Goal: Task Accomplishment & Management: Complete application form

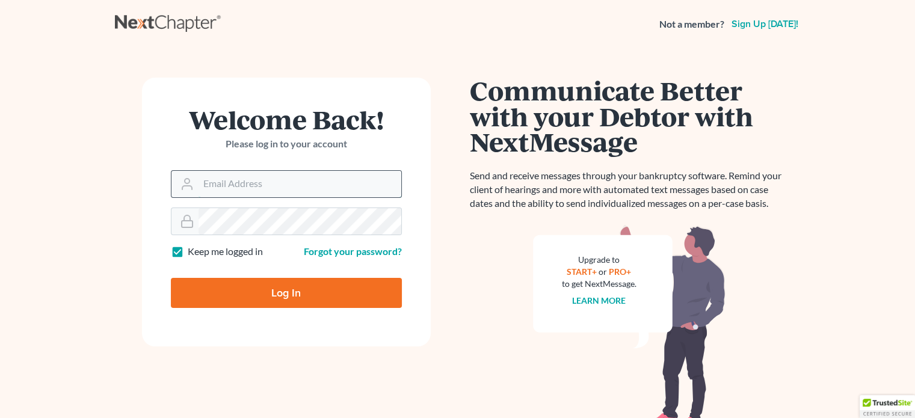
click at [239, 188] on input "Email Address" at bounding box center [299, 184] width 203 height 26
type input "[EMAIL_ADDRESS][DOMAIN_NAME]"
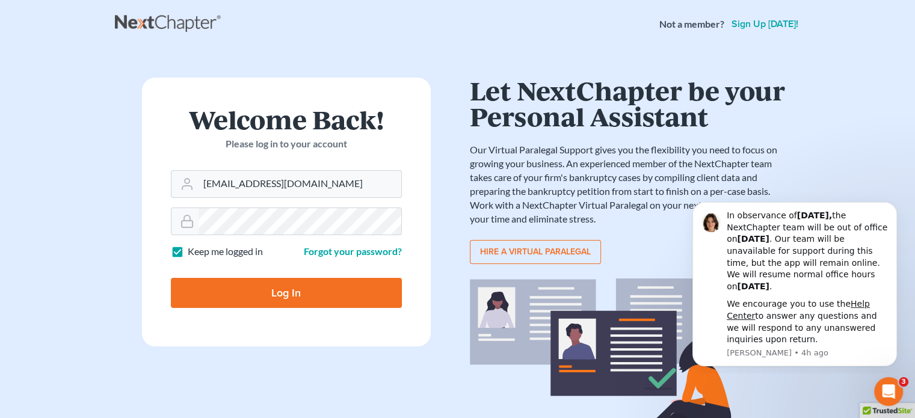
click at [295, 290] on input "Log In" at bounding box center [286, 293] width 231 height 30
type input "Thinking..."
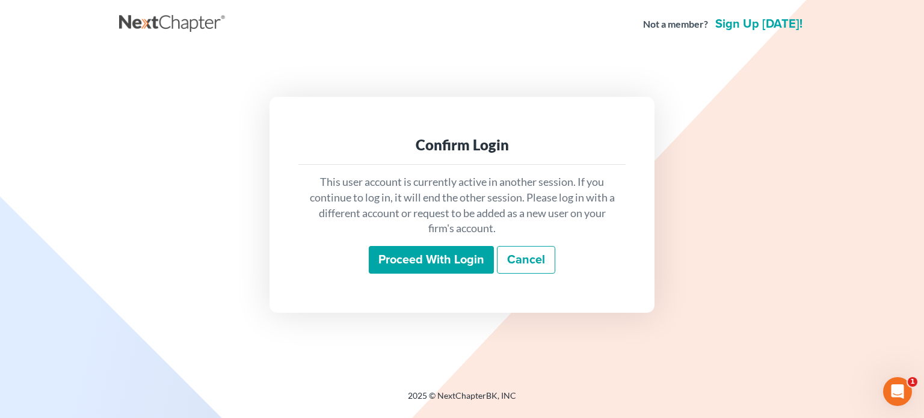
click at [426, 256] on input "Proceed with login" at bounding box center [431, 260] width 125 height 28
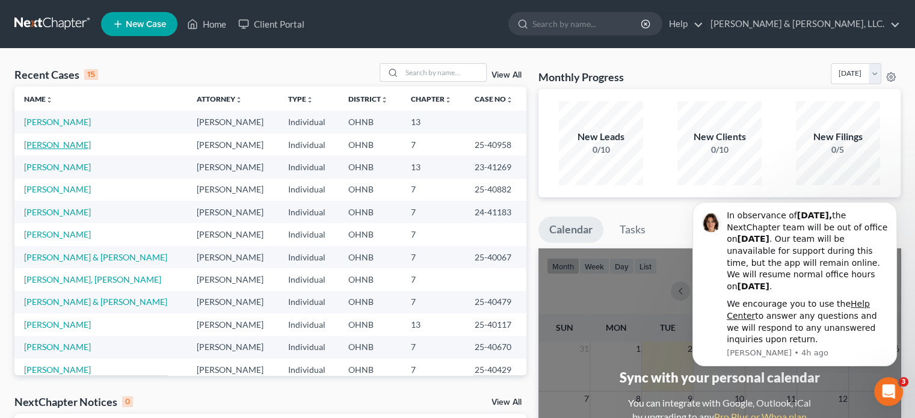
click at [79, 143] on link "[PERSON_NAME]" at bounding box center [57, 145] width 67 height 10
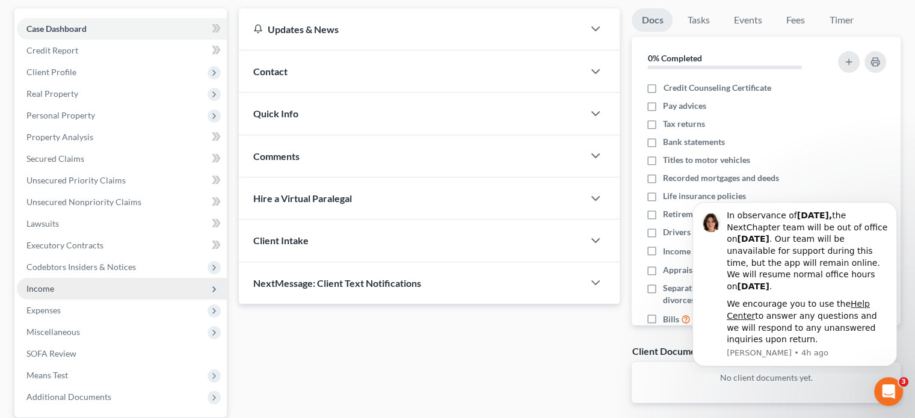
scroll to position [120, 0]
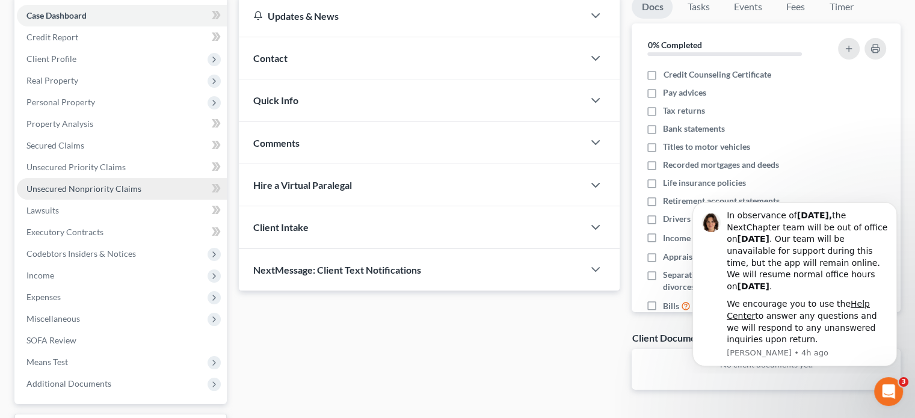
click at [87, 187] on span "Unsecured Nonpriority Claims" at bounding box center [83, 188] width 115 height 10
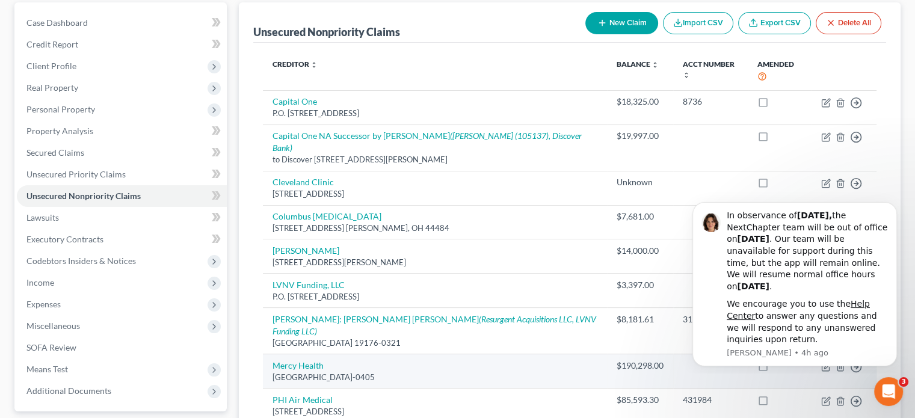
scroll to position [120, 0]
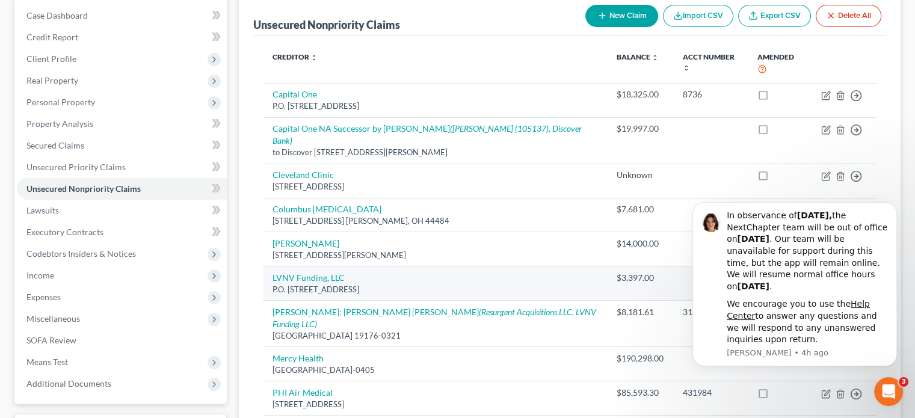
click at [527, 284] on div "P.O. [STREET_ADDRESS]" at bounding box center [434, 289] width 325 height 11
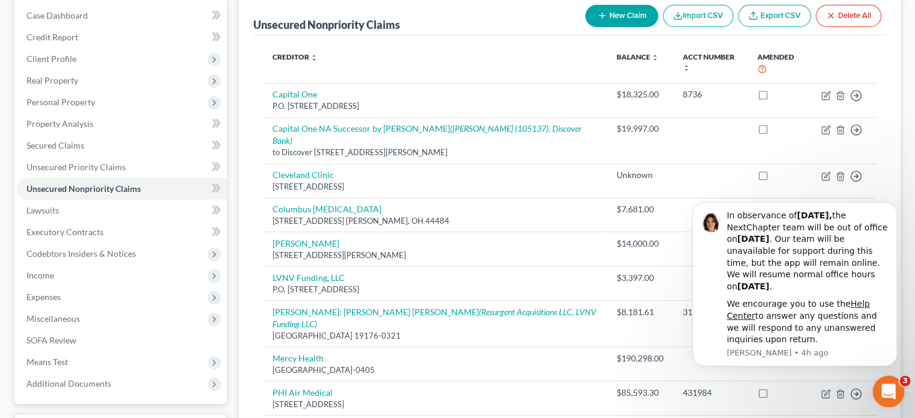
click at [879, 394] on div "Open Intercom Messenger" at bounding box center [887, 390] width 40 height 40
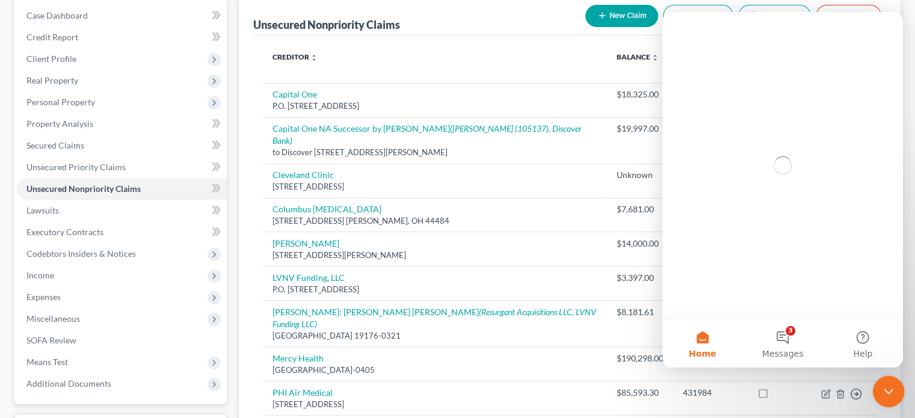
scroll to position [0, 0]
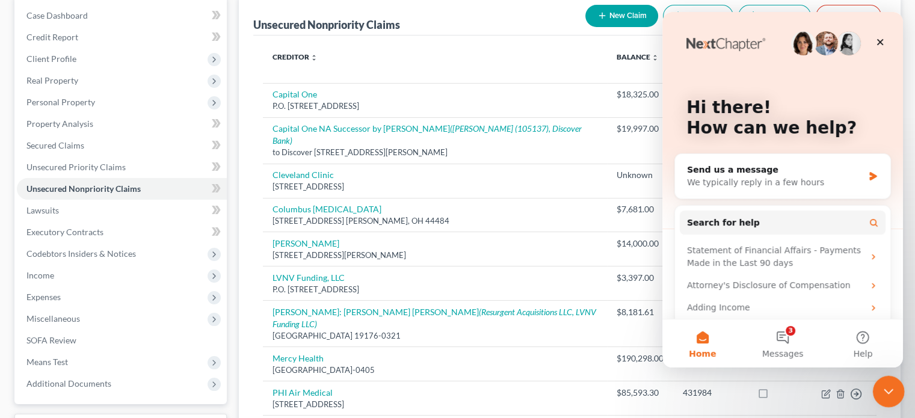
click at [883, 389] on icon "Close Intercom Messenger" at bounding box center [886, 389] width 8 height 5
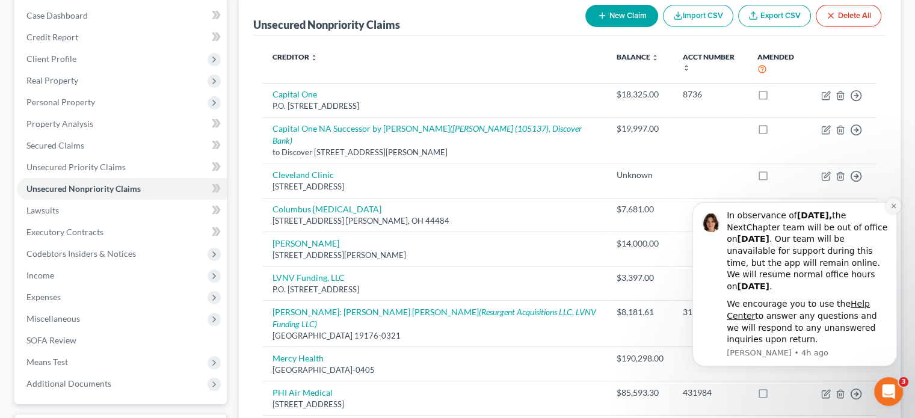
click at [895, 206] on icon "Dismiss notification" at bounding box center [893, 206] width 7 height 7
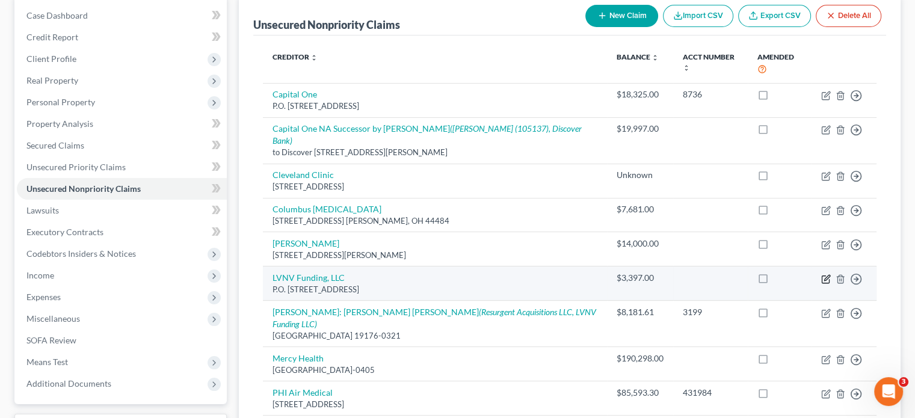
click at [826, 274] on icon "button" at bounding box center [826, 279] width 10 height 10
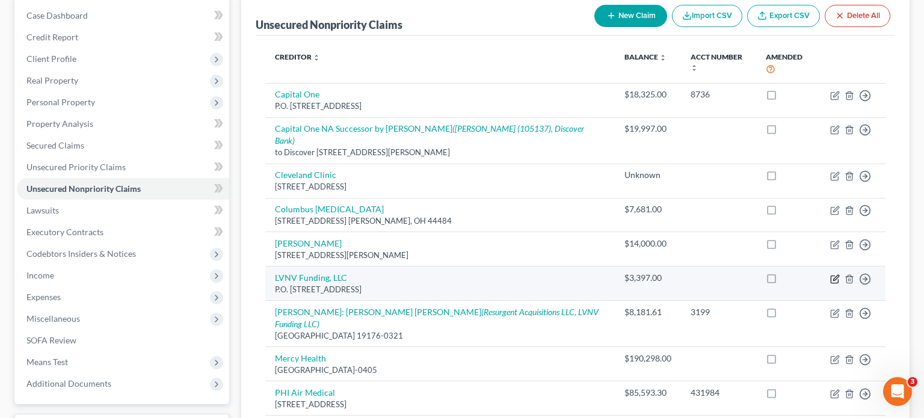
select select "42"
select select "14"
select select "0"
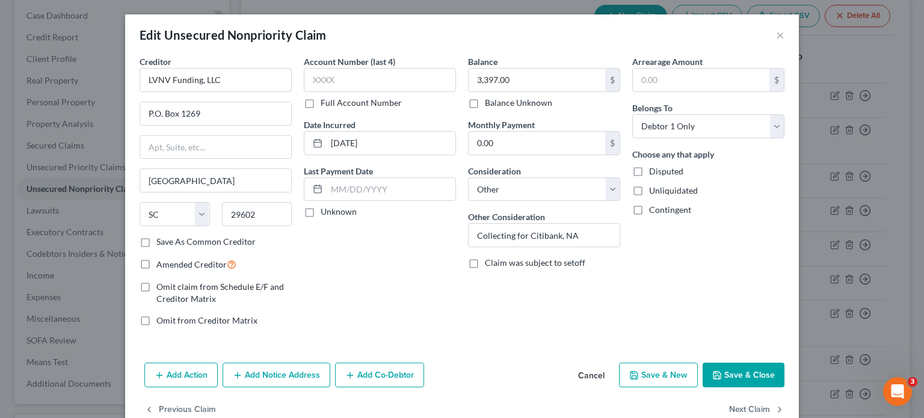
click at [728, 373] on button "Save & Close" at bounding box center [743, 375] width 82 height 25
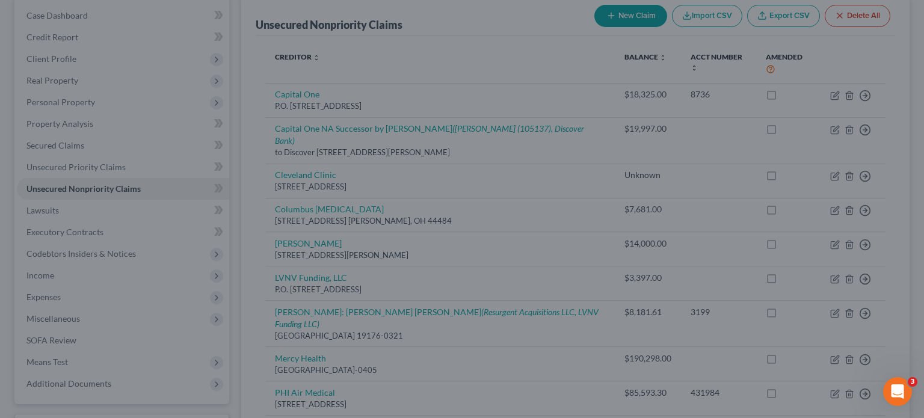
type input "0"
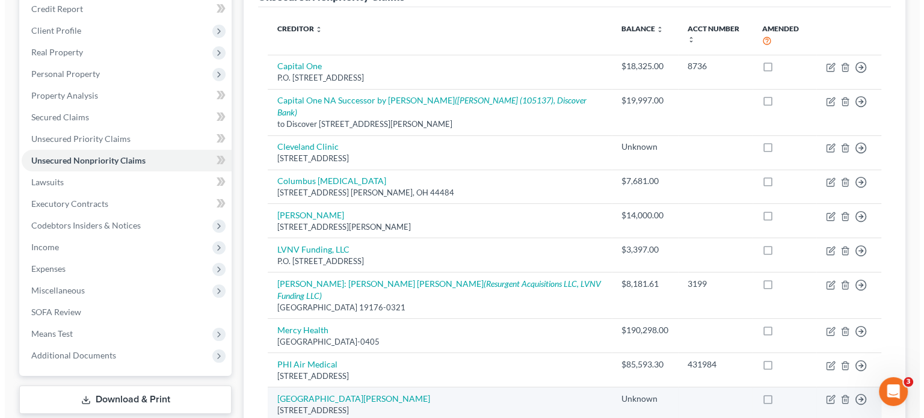
scroll to position [120, 0]
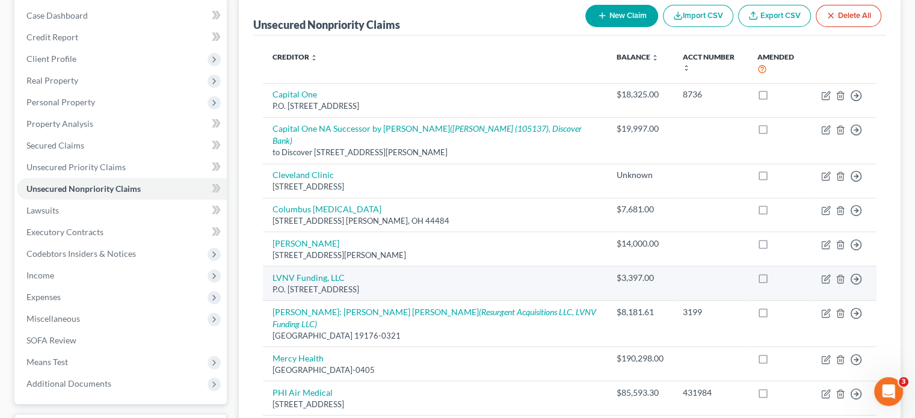
click at [464, 284] on div "P.O. [STREET_ADDRESS]" at bounding box center [434, 289] width 325 height 11
click at [825, 275] on icon "button" at bounding box center [826, 277] width 5 height 5
select select "42"
select select "14"
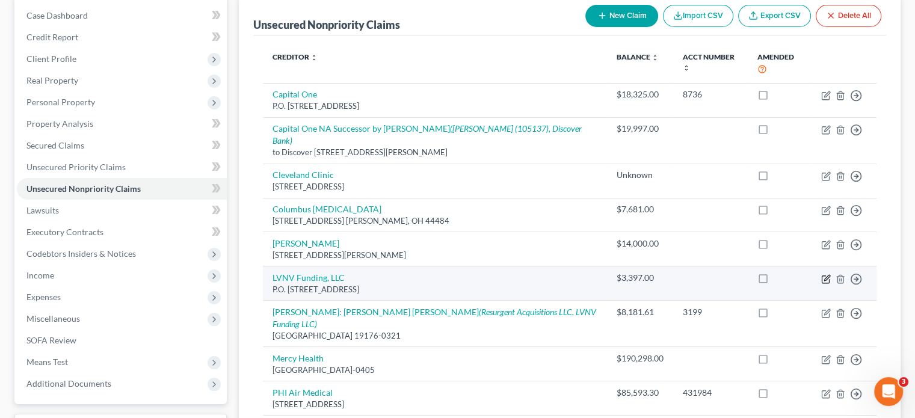
select select "0"
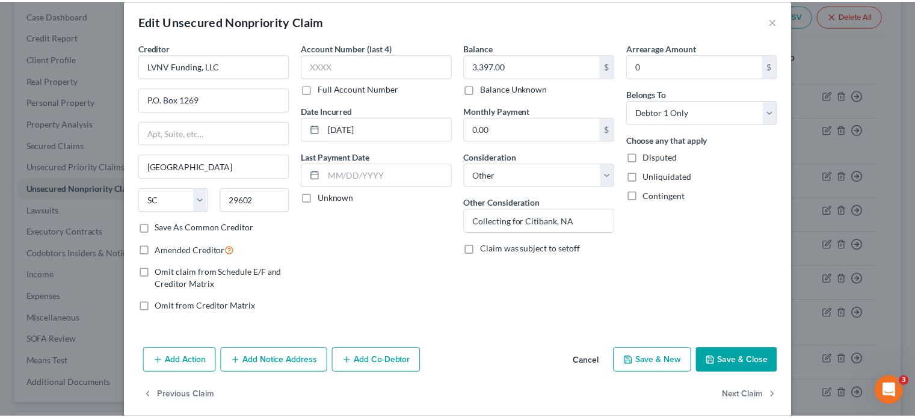
scroll to position [26, 0]
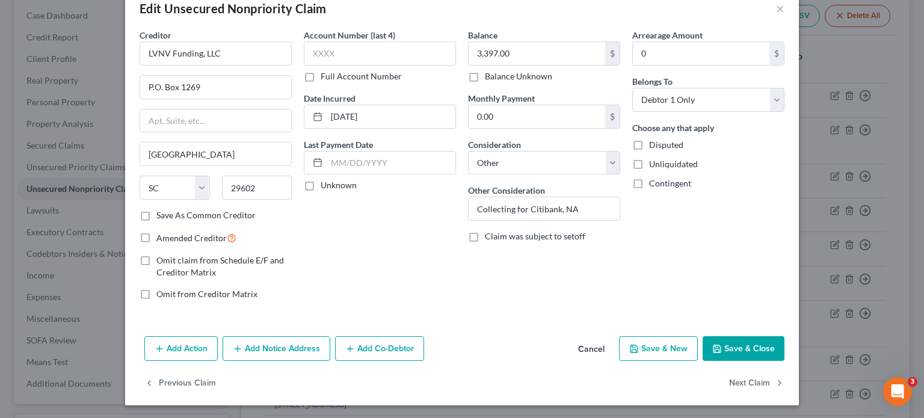
click at [754, 346] on button "Save & Close" at bounding box center [743, 348] width 82 height 25
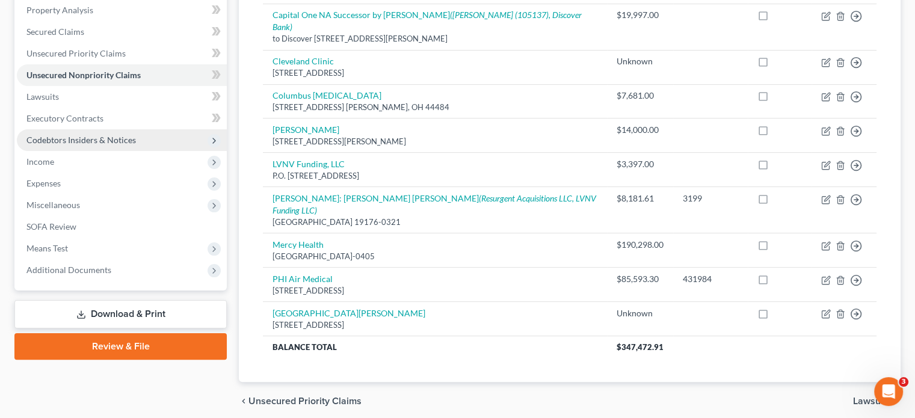
scroll to position [241, 0]
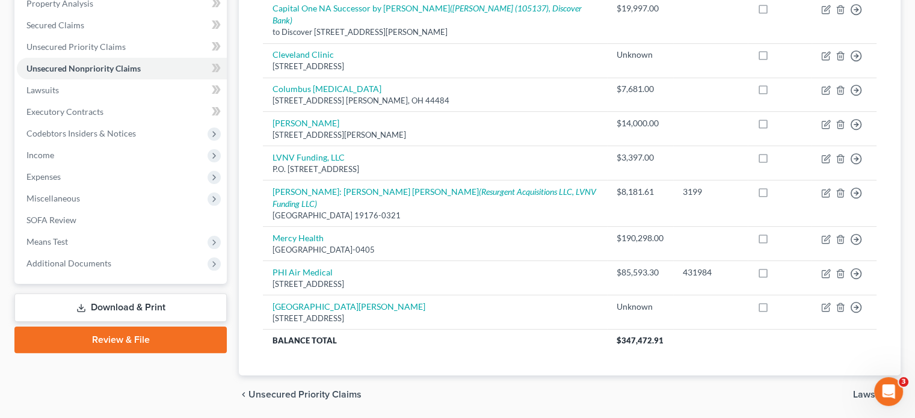
click at [121, 306] on link "Download & Print" at bounding box center [120, 307] width 212 height 28
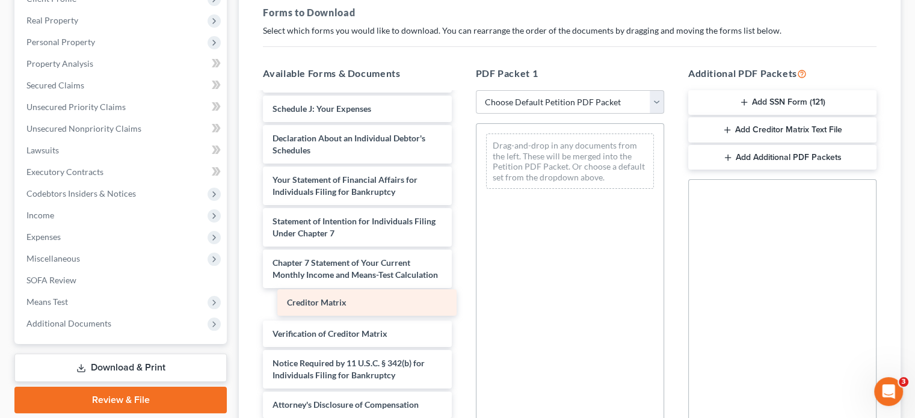
scroll to position [306, 0]
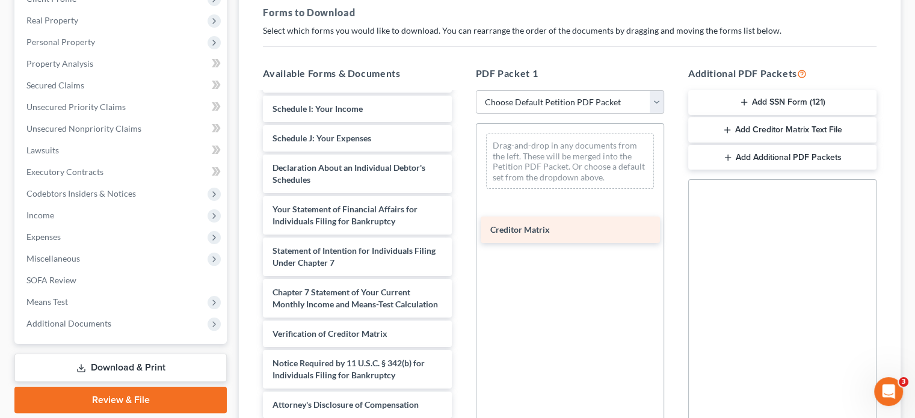
drag, startPoint x: 310, startPoint y: 301, endPoint x: 528, endPoint y: 227, distance: 229.9
click at [461, 227] on div "Creditor Matrix Voluntary Petition for Individuals Filing for Bankruptcy Summar…" at bounding box center [356, 109] width 207 height 618
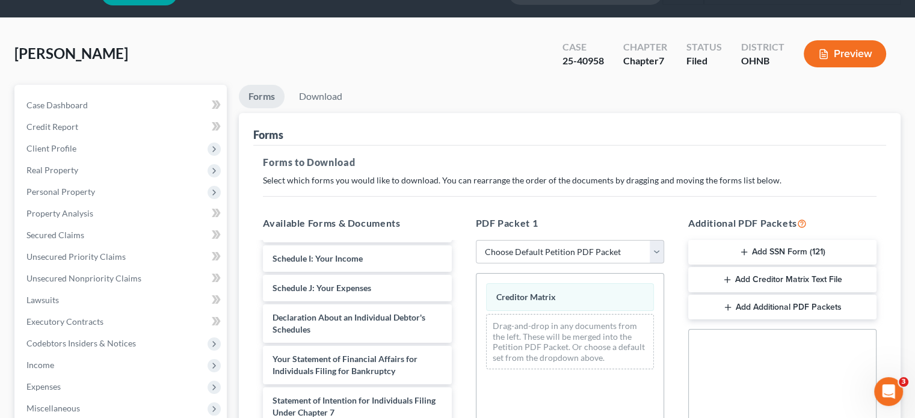
scroll to position [0, 0]
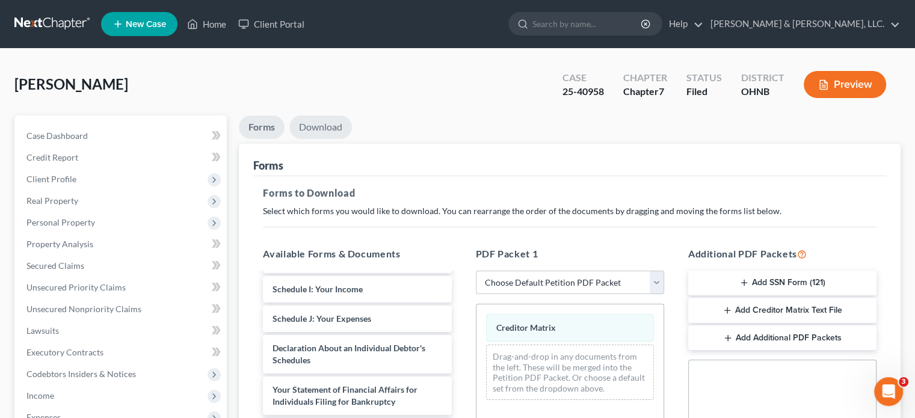
click at [336, 131] on link "Download" at bounding box center [320, 126] width 63 height 23
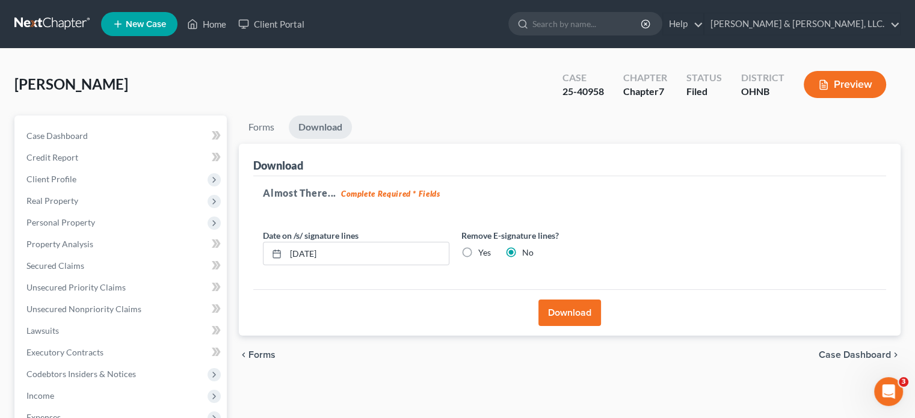
click at [575, 315] on button "Download" at bounding box center [569, 312] width 63 height 26
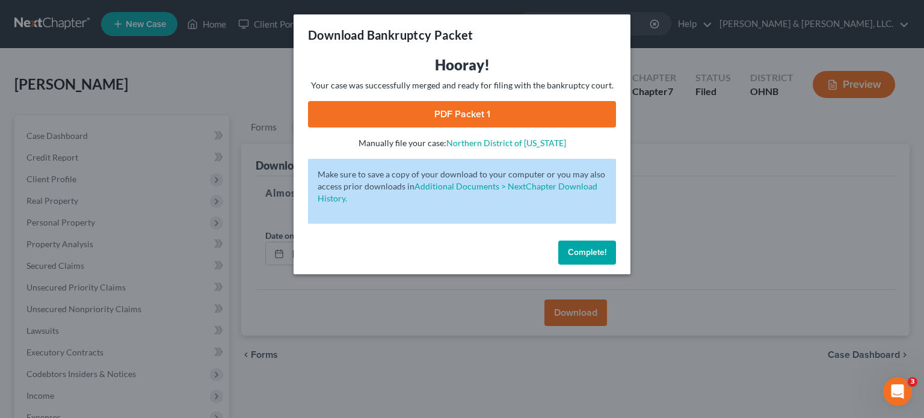
click at [473, 108] on link "PDF Packet 1" at bounding box center [462, 114] width 308 height 26
click at [576, 253] on span "Complete!" at bounding box center [587, 252] width 38 height 10
